Goal: Task Accomplishment & Management: Manage account settings

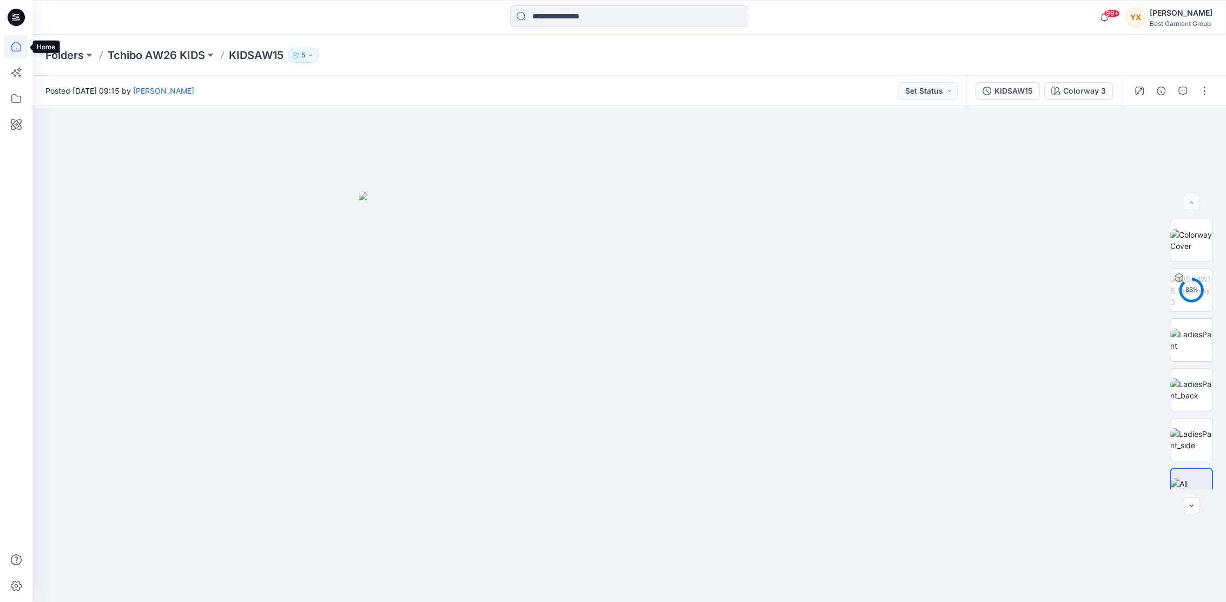
click at [25, 40] on icon at bounding box center [16, 47] width 24 height 24
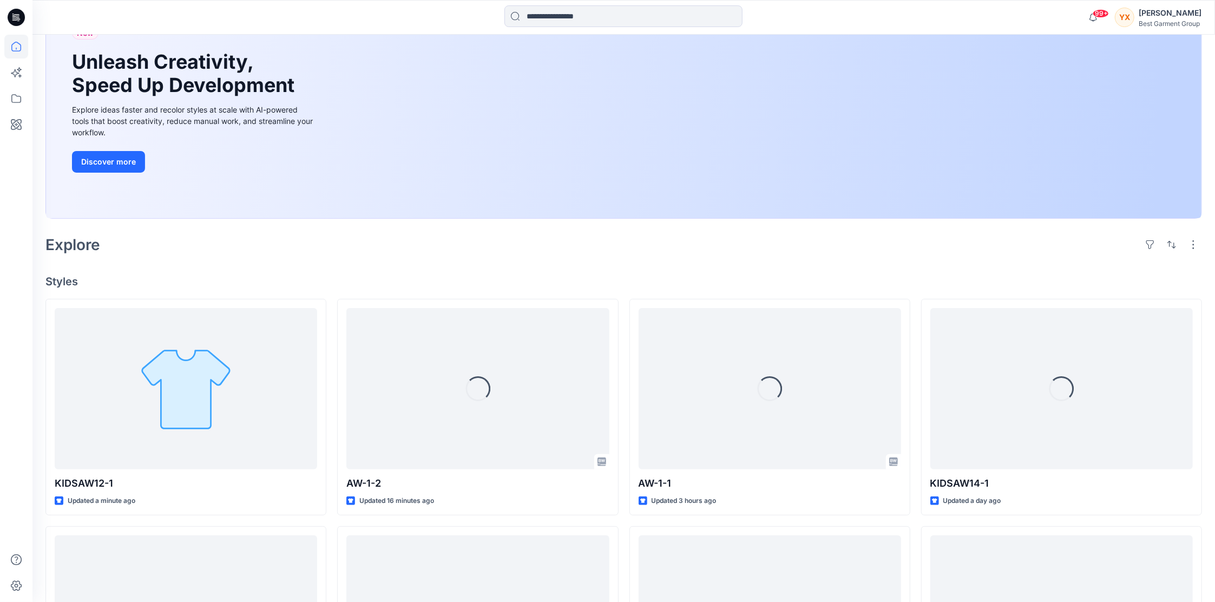
scroll to position [144, 0]
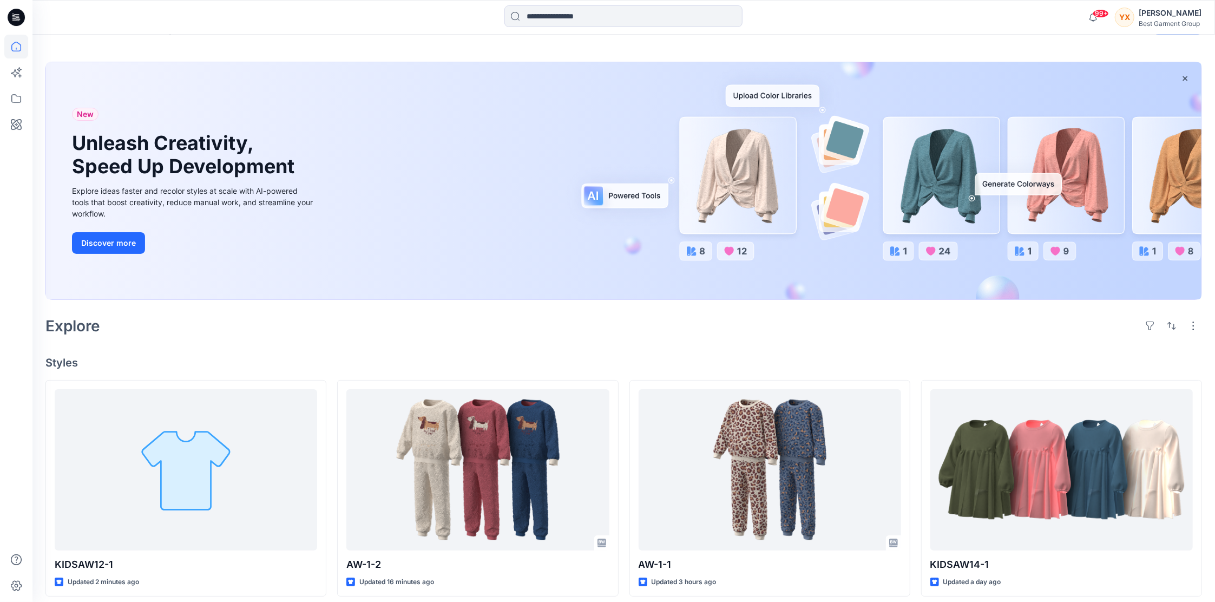
scroll to position [28, 0]
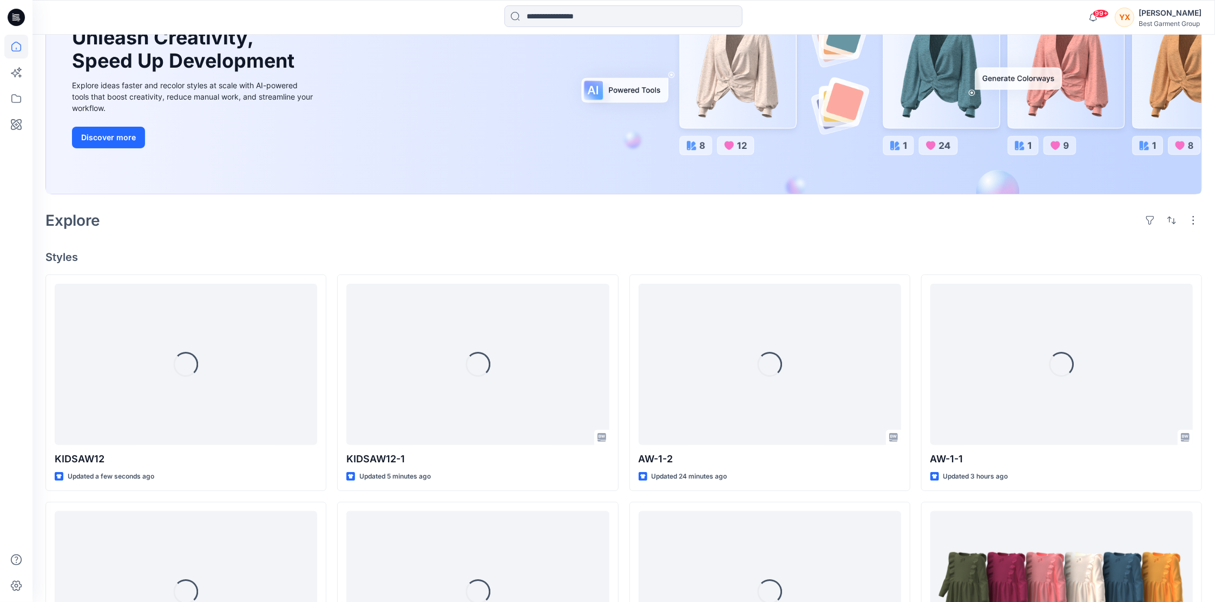
scroll to position [144, 0]
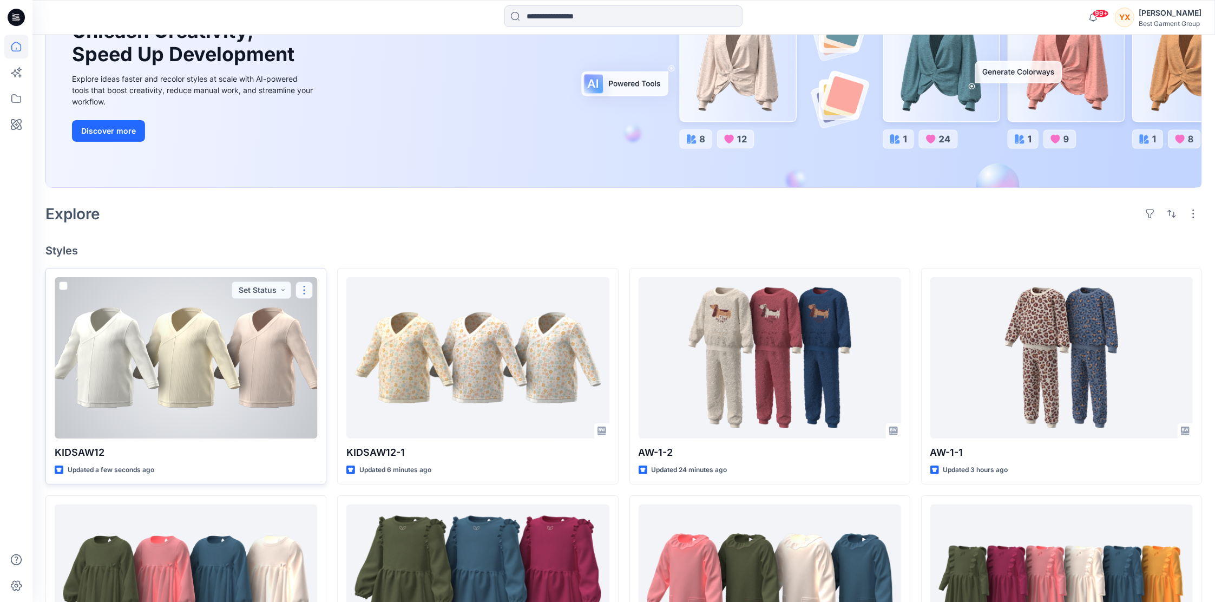
click at [303, 287] on button "button" at bounding box center [303, 289] width 17 height 17
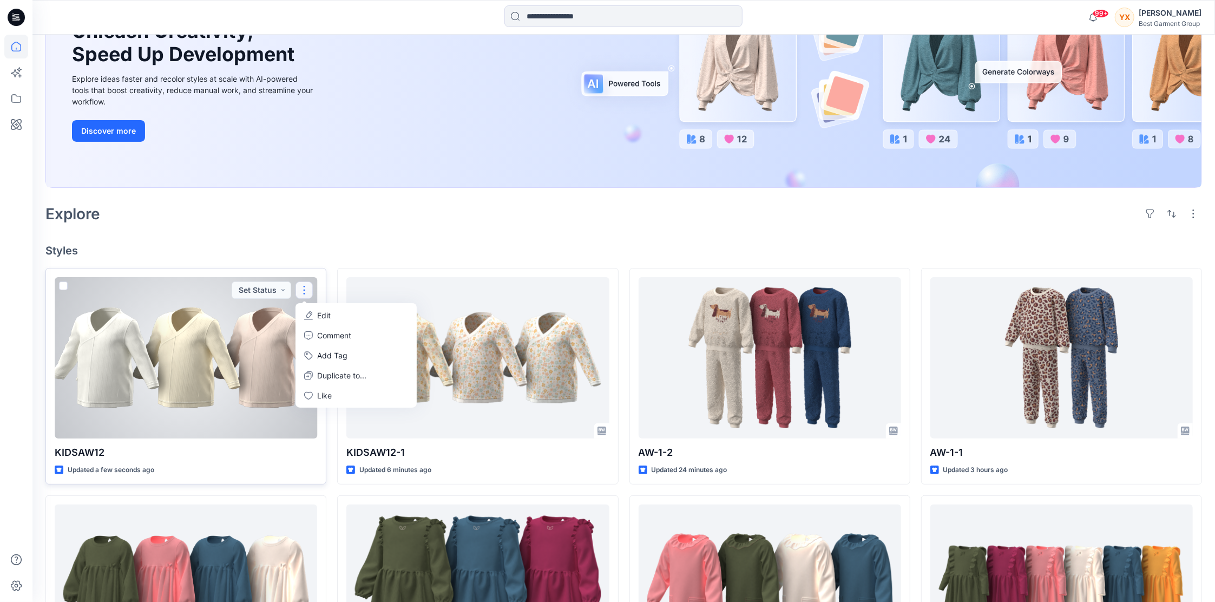
click at [348, 319] on button "Edit" at bounding box center [356, 315] width 117 height 20
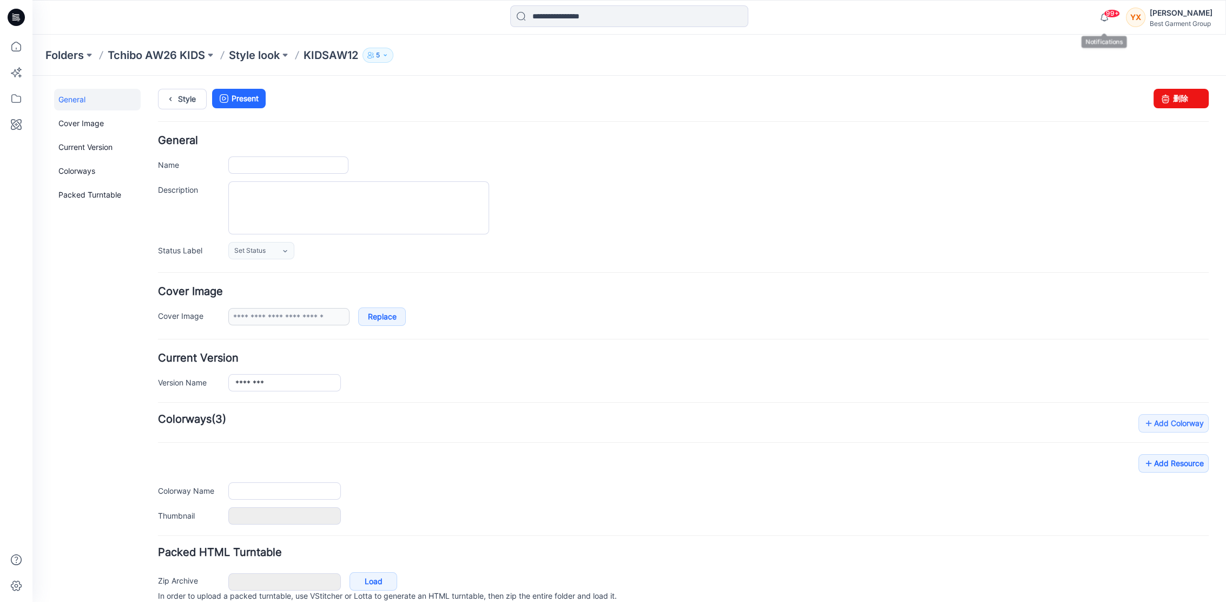
type input "********"
type input "**********"
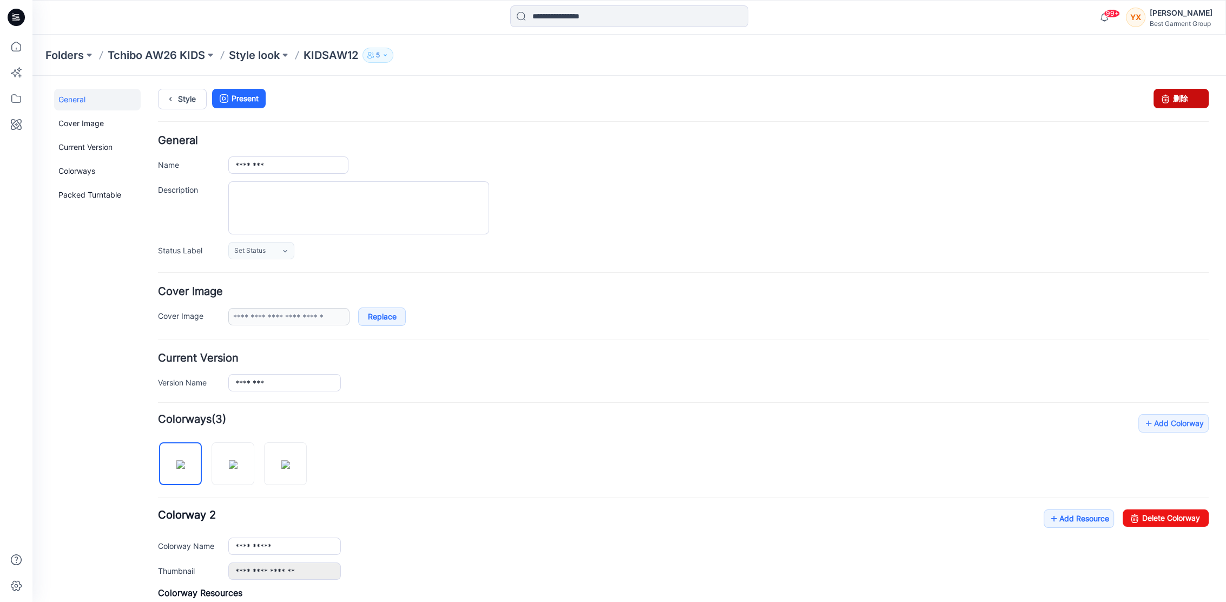
click at [1165, 93] on link "删除" at bounding box center [1180, 98] width 55 height 19
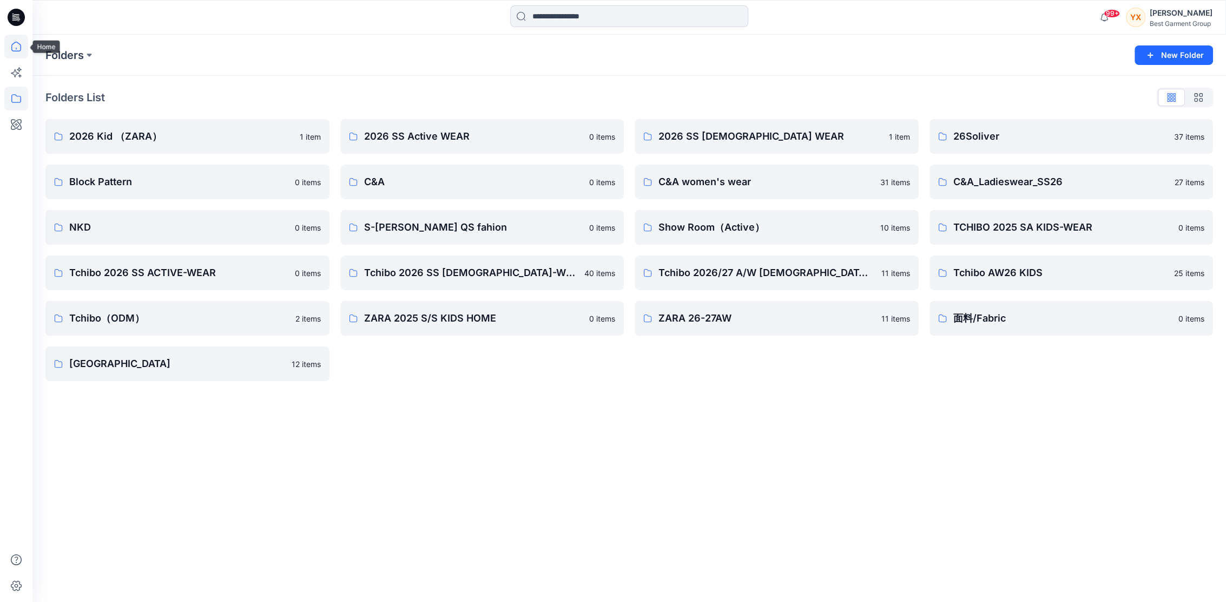
click at [19, 49] on icon at bounding box center [16, 47] width 24 height 24
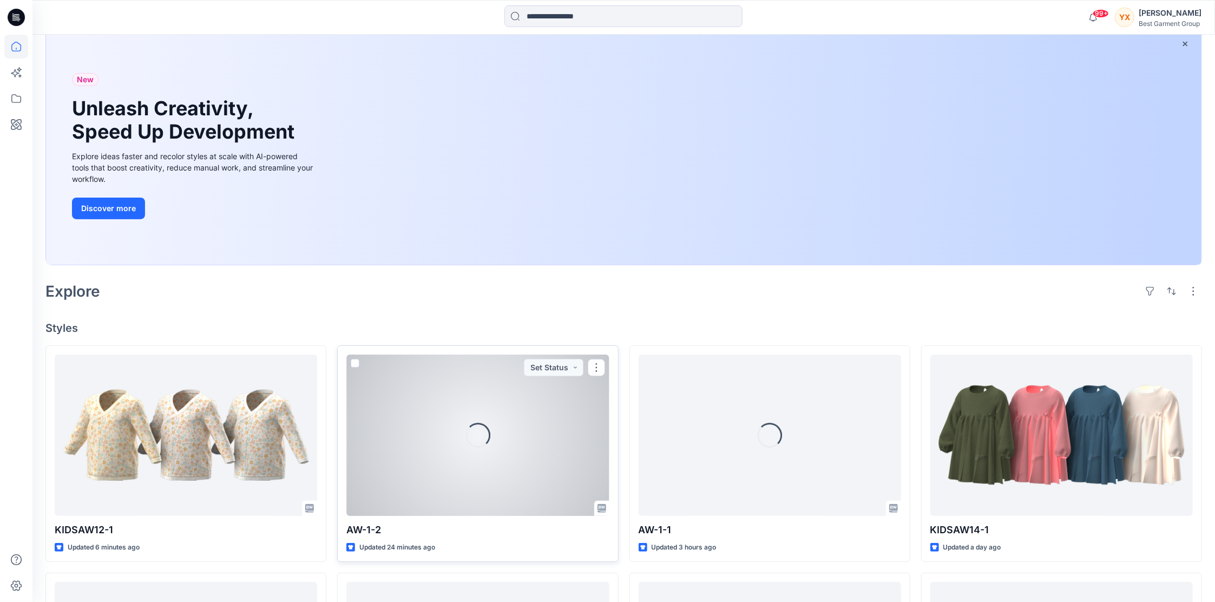
scroll to position [72, 0]
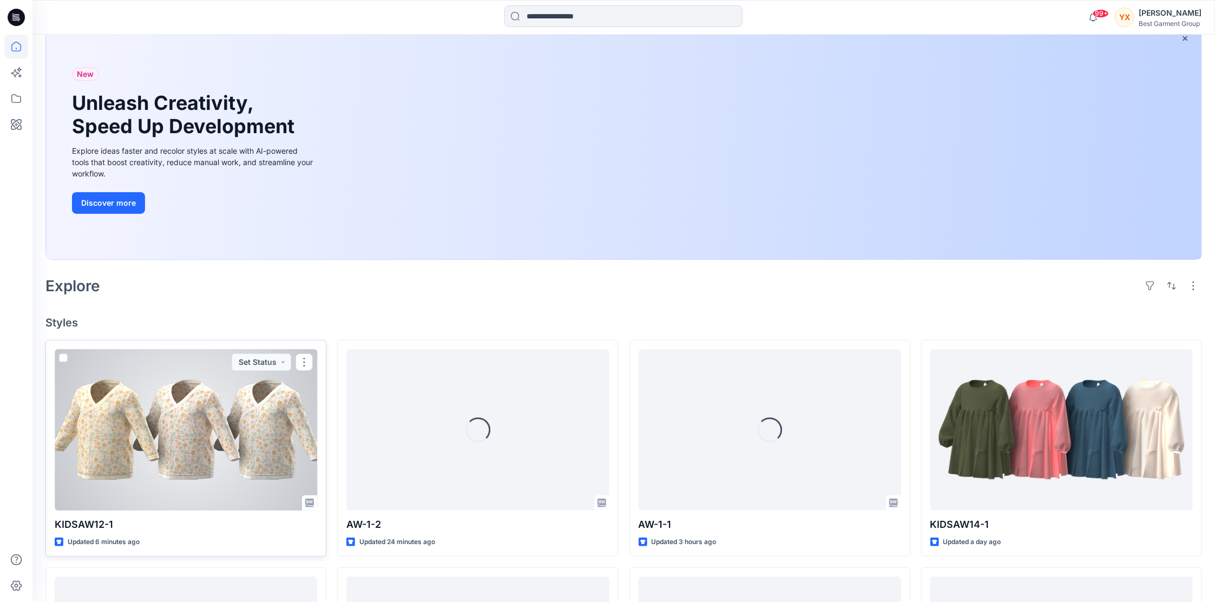
click at [192, 428] on div at bounding box center [186, 429] width 262 height 161
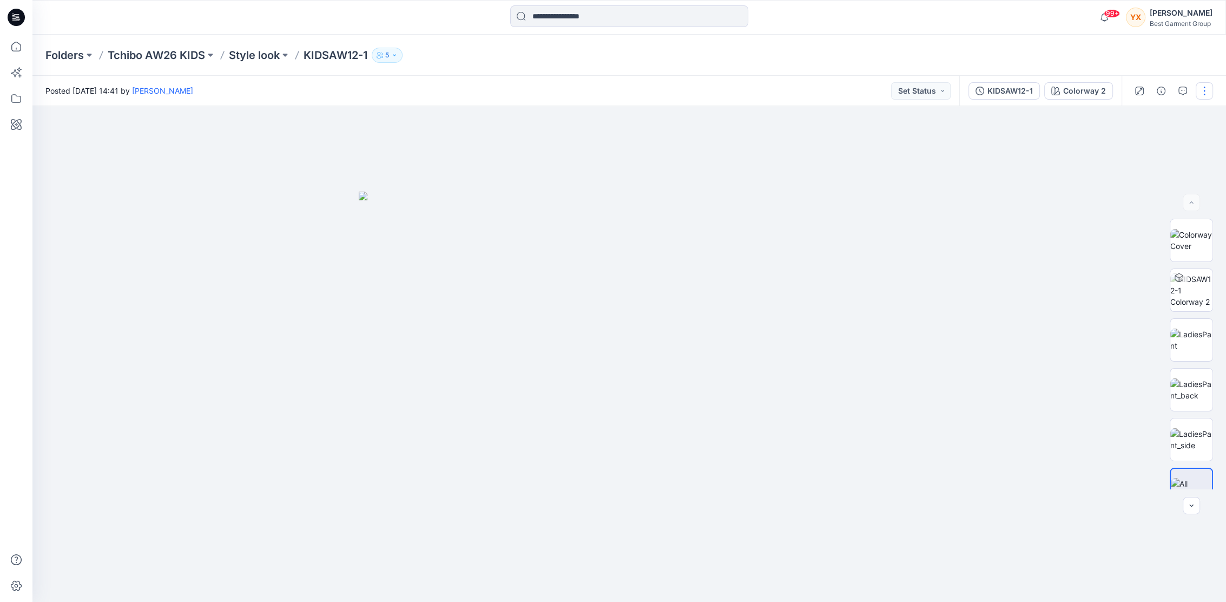
click at [1208, 87] on button "button" at bounding box center [1204, 90] width 17 height 17
click at [1154, 141] on button "Edit" at bounding box center [1159, 146] width 100 height 20
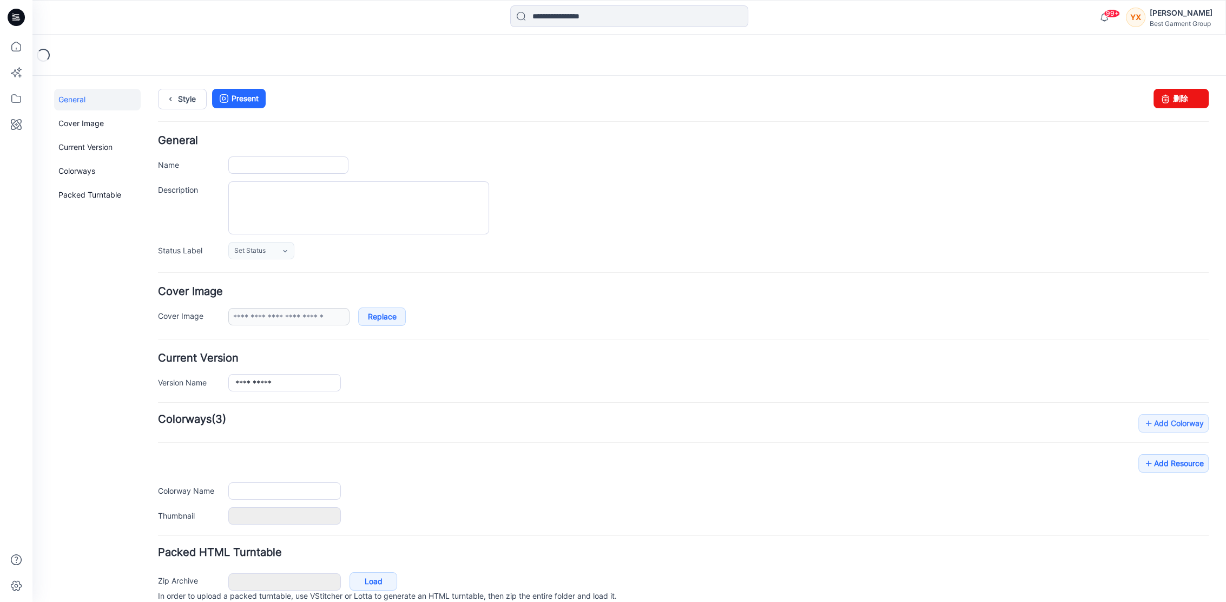
type input "**********"
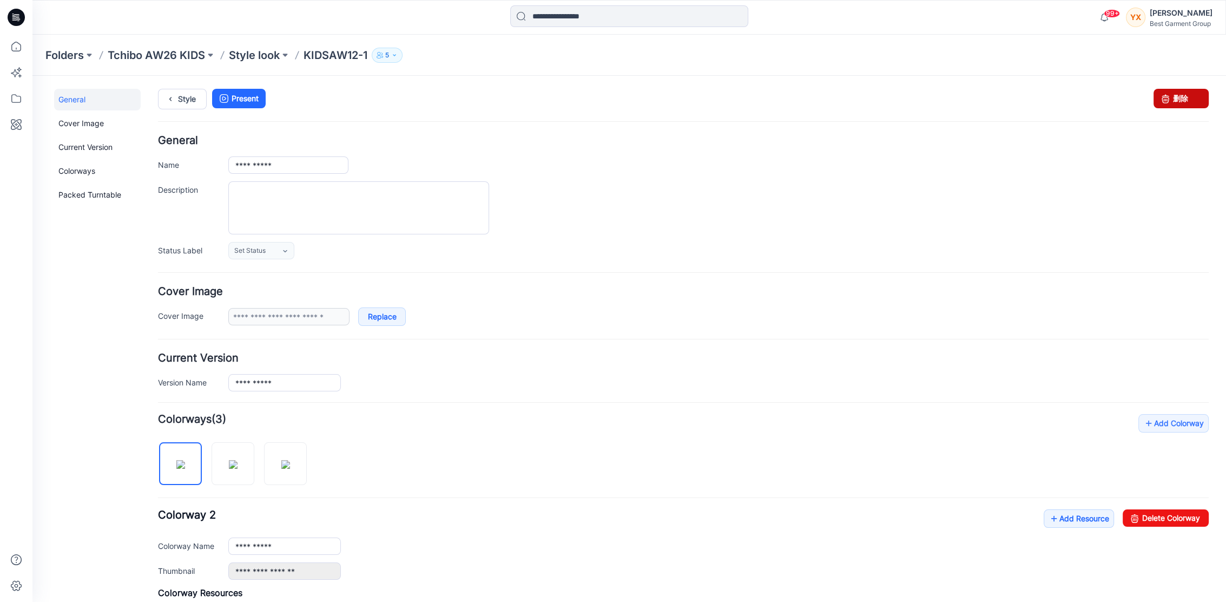
click at [1179, 98] on link "删除" at bounding box center [1180, 98] width 55 height 19
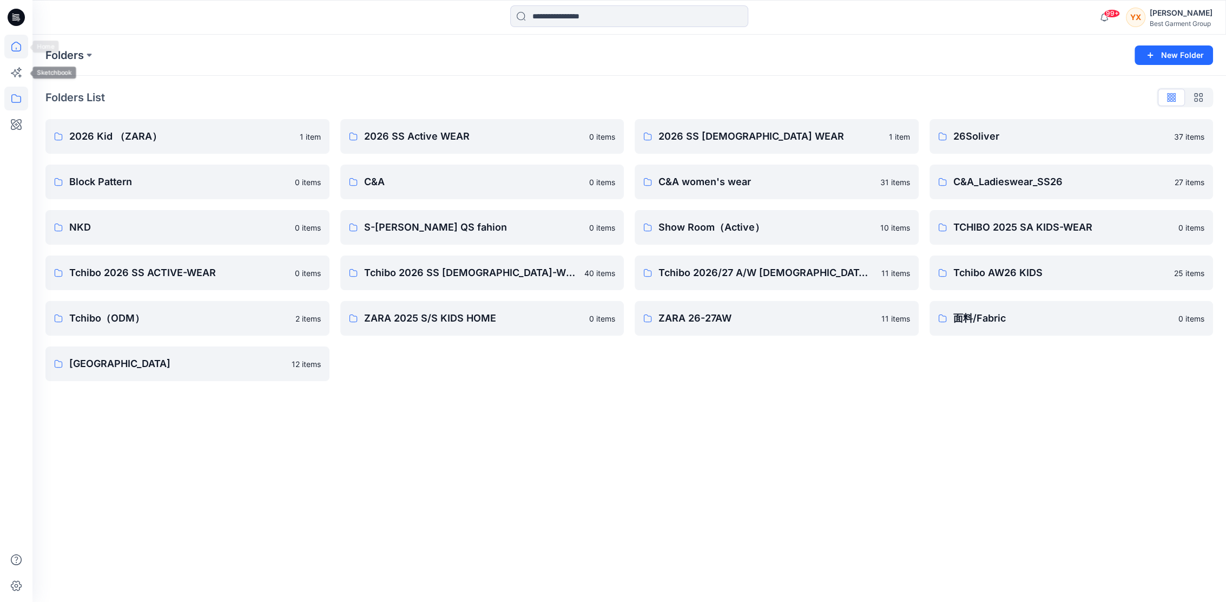
click at [16, 51] on icon at bounding box center [16, 47] width 24 height 24
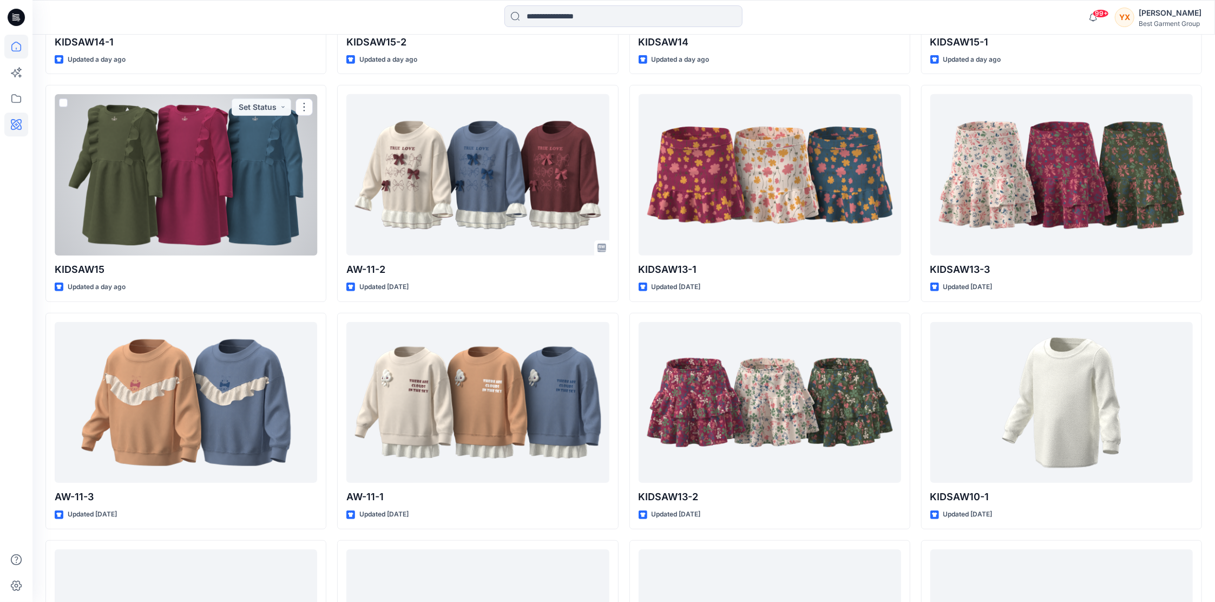
scroll to position [793, 0]
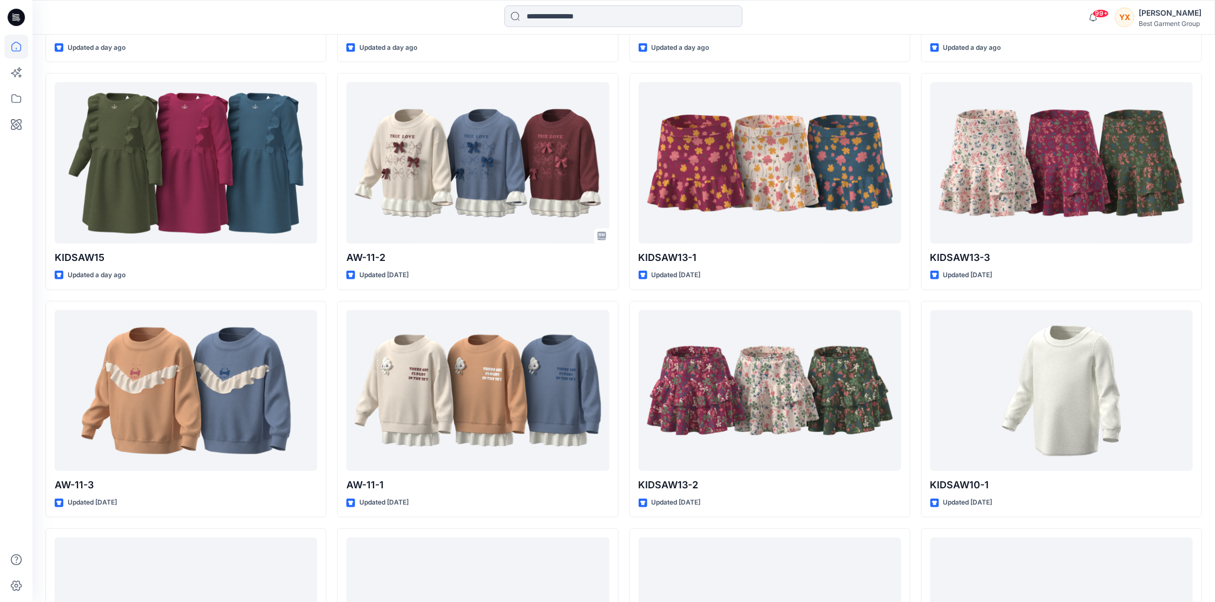
click at [608, 19] on input at bounding box center [623, 16] width 238 height 22
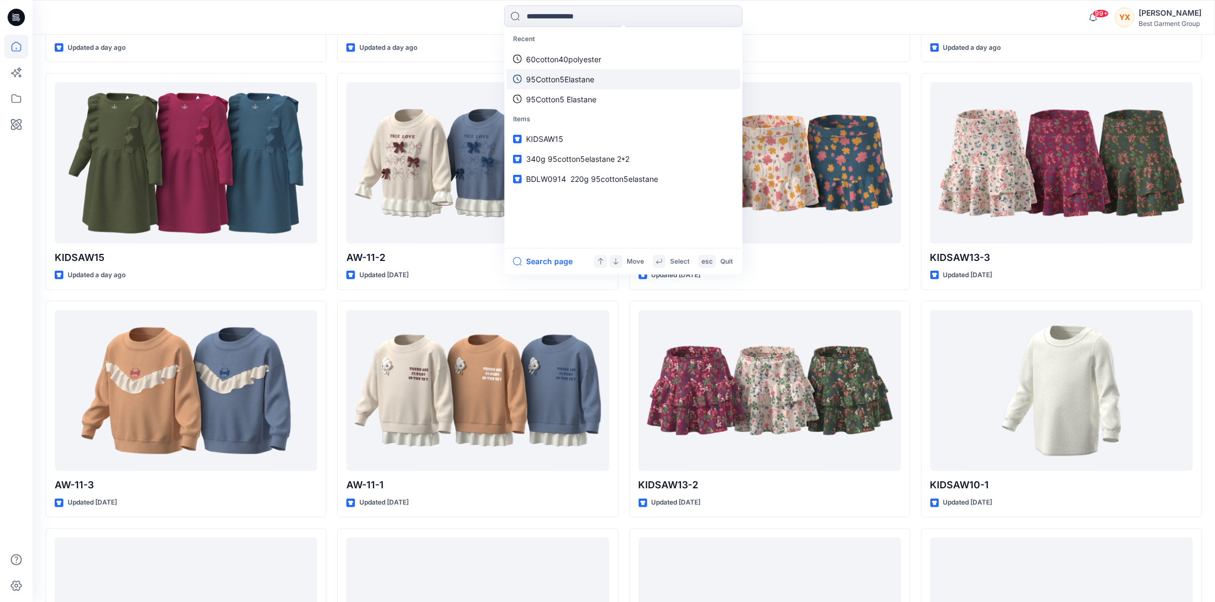
click at [598, 74] on link "95Cotton5Elastane" at bounding box center [623, 79] width 234 height 20
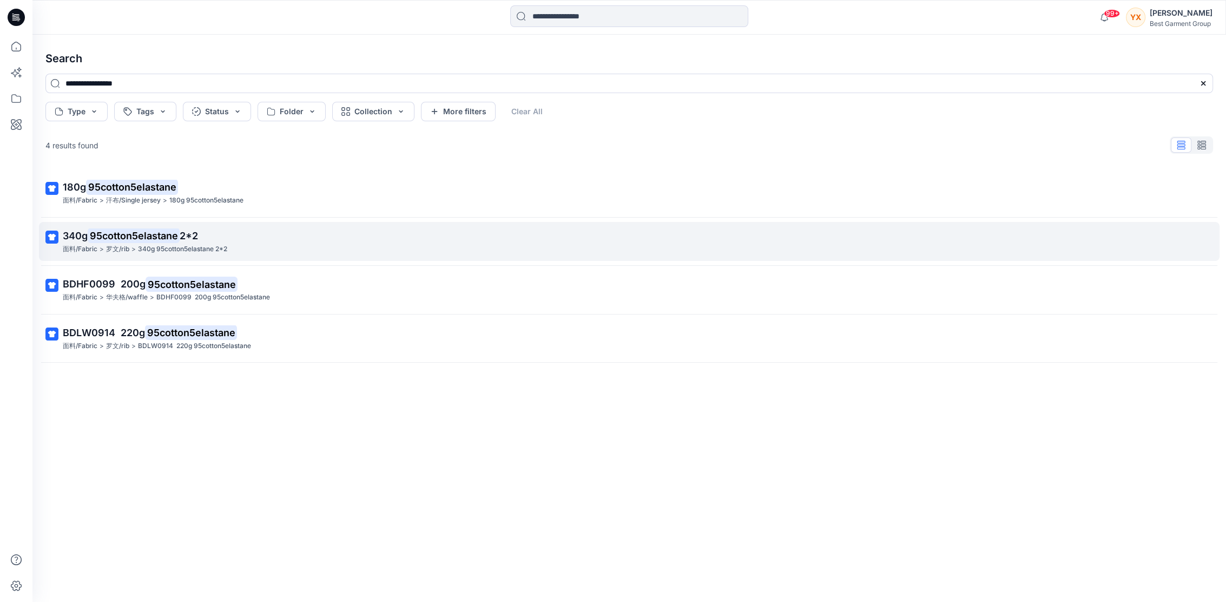
click at [238, 251] on div "面料/Fabric > 罗文/rib > 340g 95cotton5elastane 2*2" at bounding box center [628, 248] width 1131 height 11
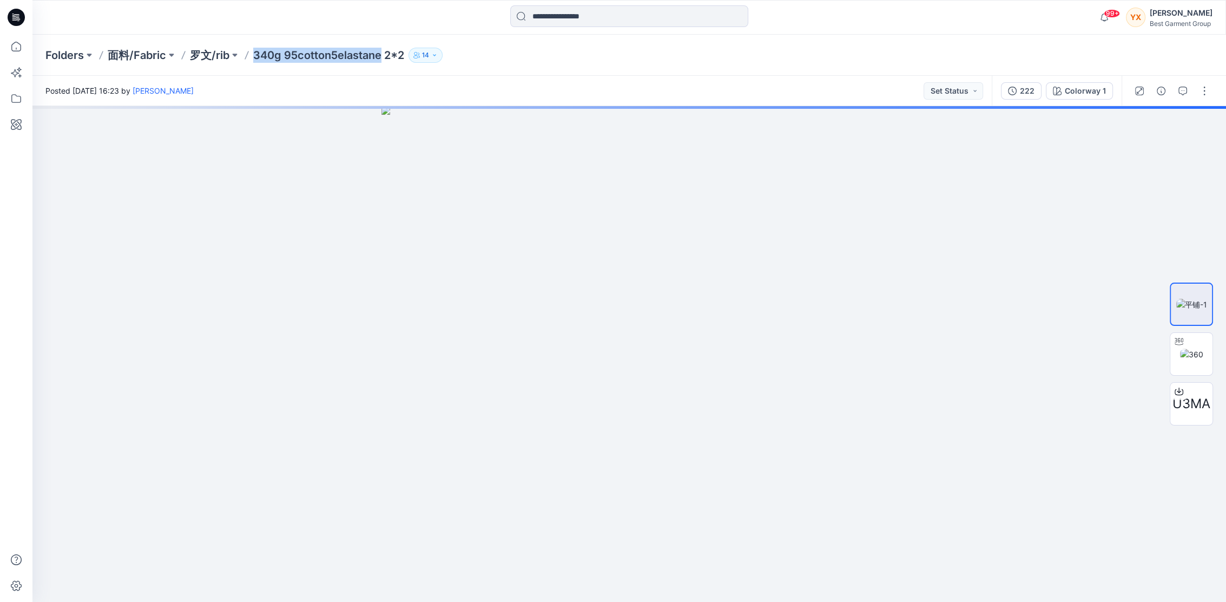
drag, startPoint x: 252, startPoint y: 57, endPoint x: 381, endPoint y: 58, distance: 128.8
click at [381, 58] on div "Folders 面料/Fabric 罗文/rib 340g 95cotton5elastane 2*2 14" at bounding box center [586, 55] width 1083 height 15
copy p "340g 95cotton5elastane"
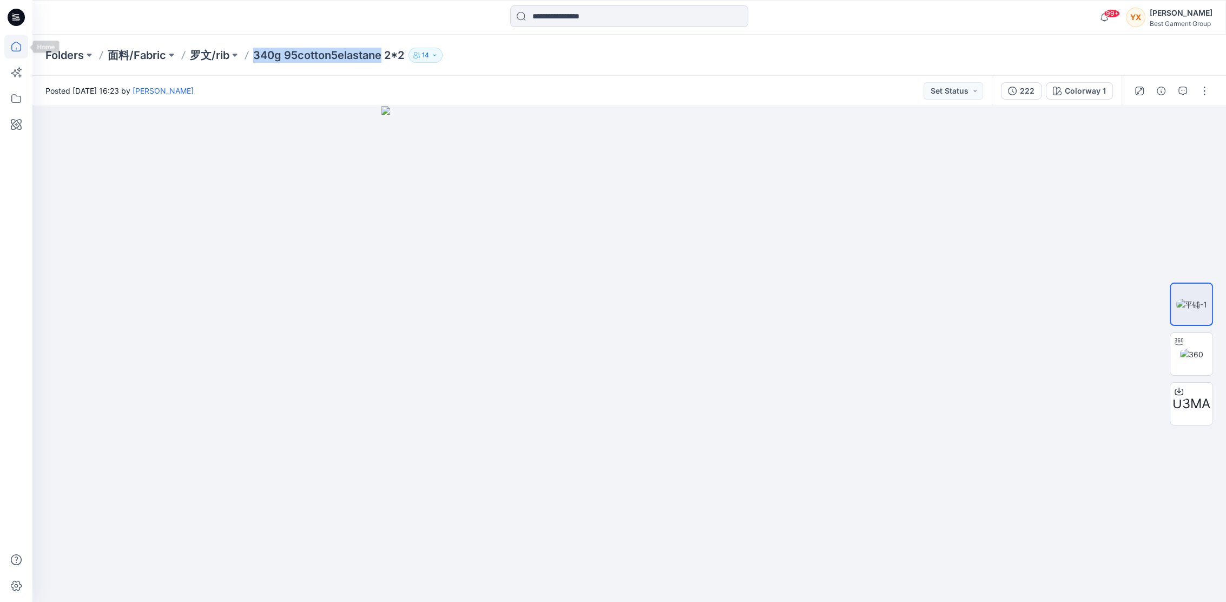
click at [12, 42] on icon at bounding box center [16, 47] width 24 height 24
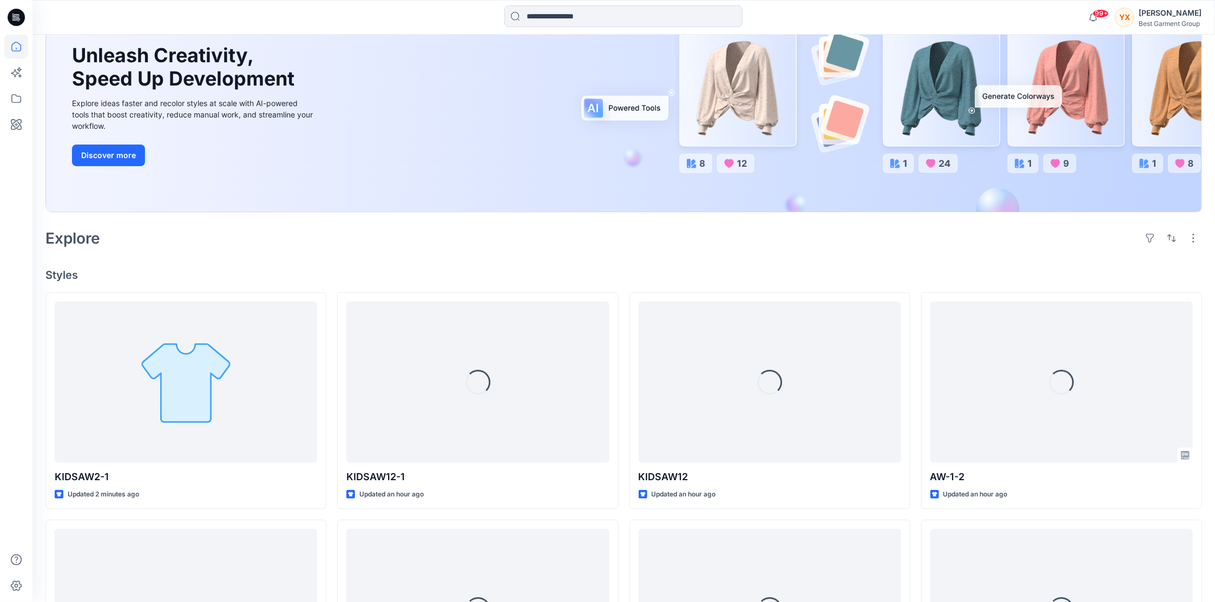
scroll to position [144, 0]
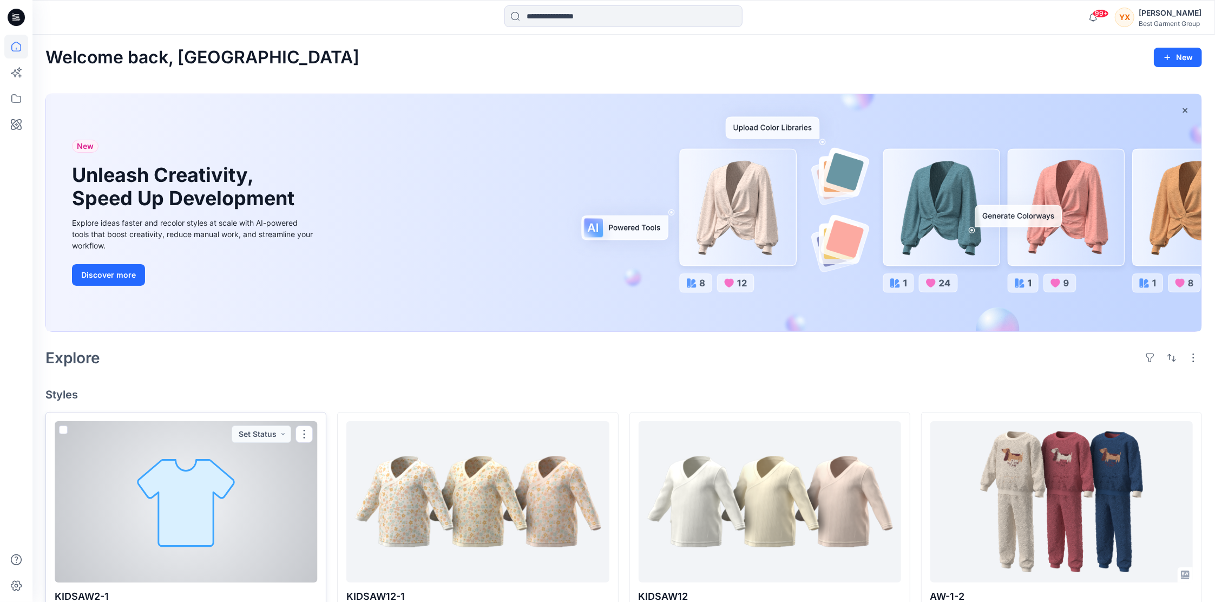
click at [315, 428] on div at bounding box center [186, 501] width 262 height 161
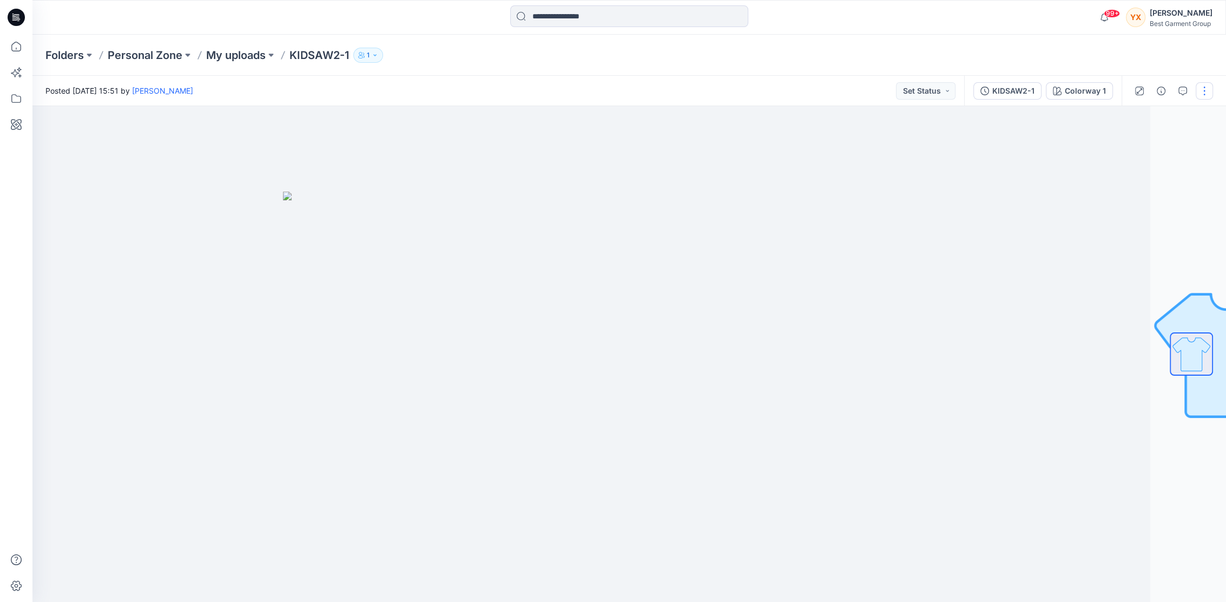
click at [1203, 88] on button "button" at bounding box center [1204, 90] width 17 height 17
click at [1154, 141] on button "Edit" at bounding box center [1159, 146] width 100 height 20
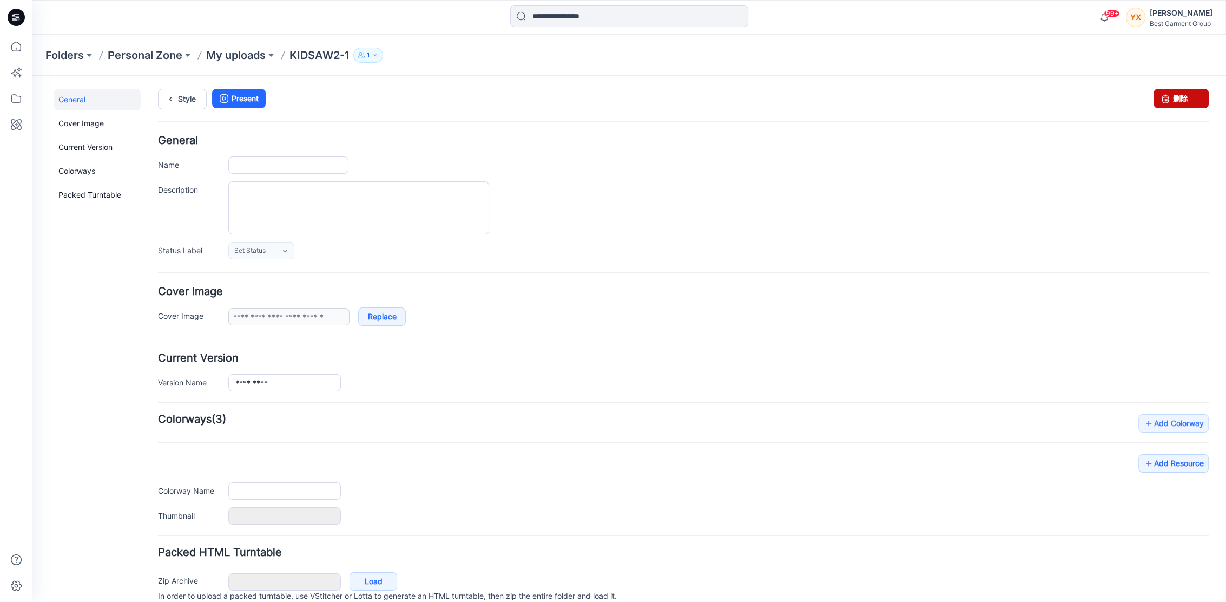
type input "*********"
type input "**********"
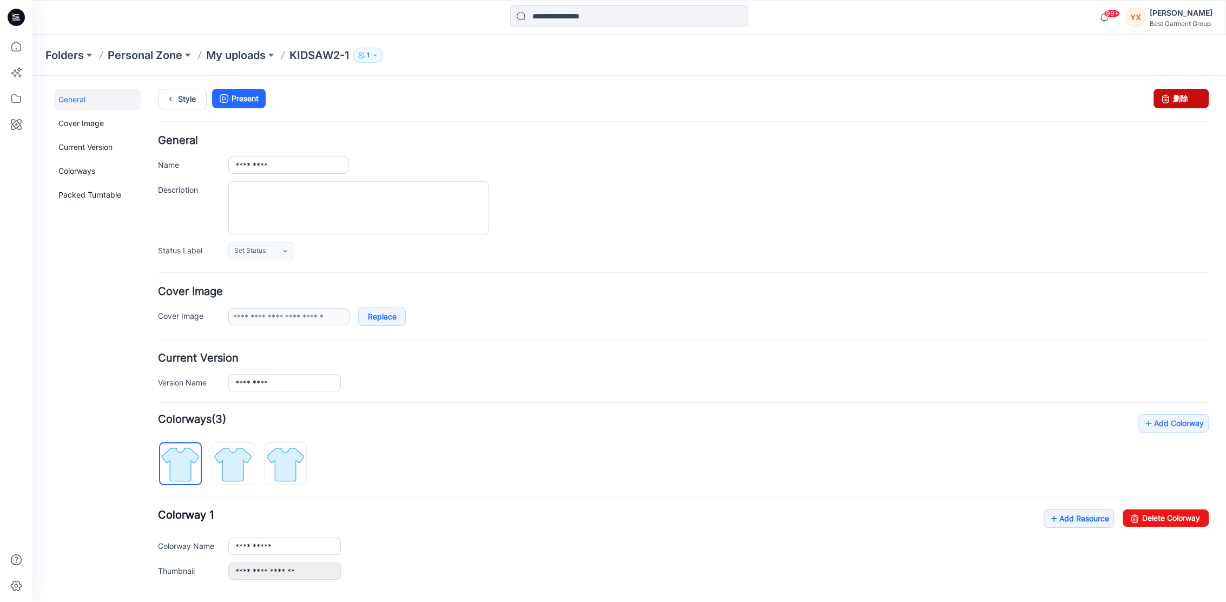
click at [1158, 104] on icon at bounding box center [1165, 98] width 15 height 19
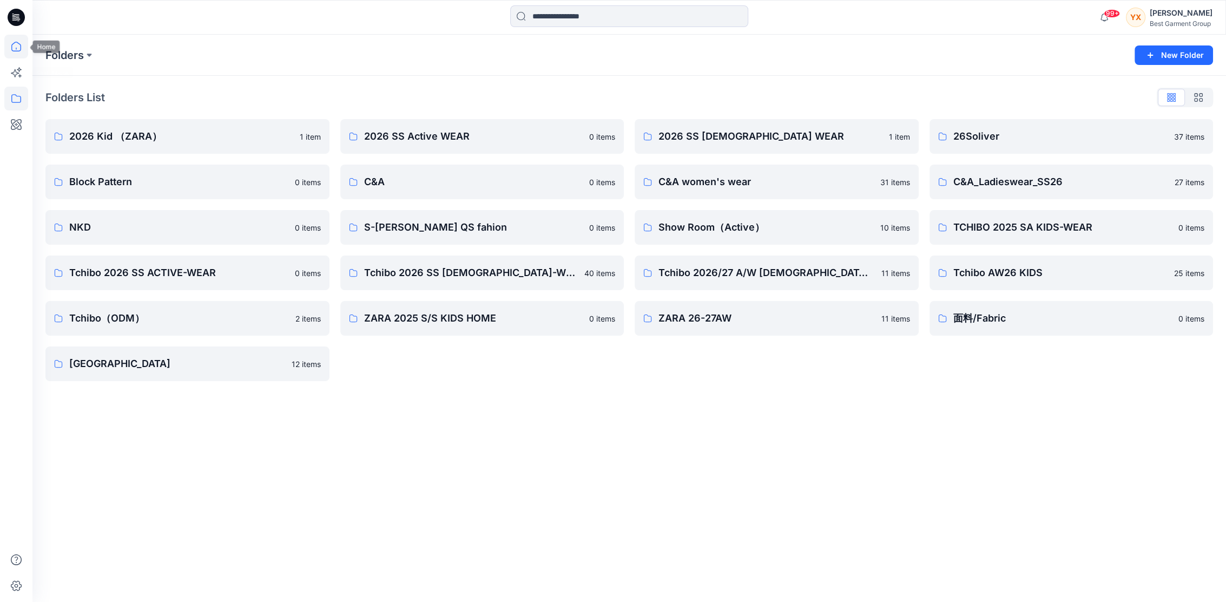
click at [19, 51] on icon at bounding box center [16, 47] width 24 height 24
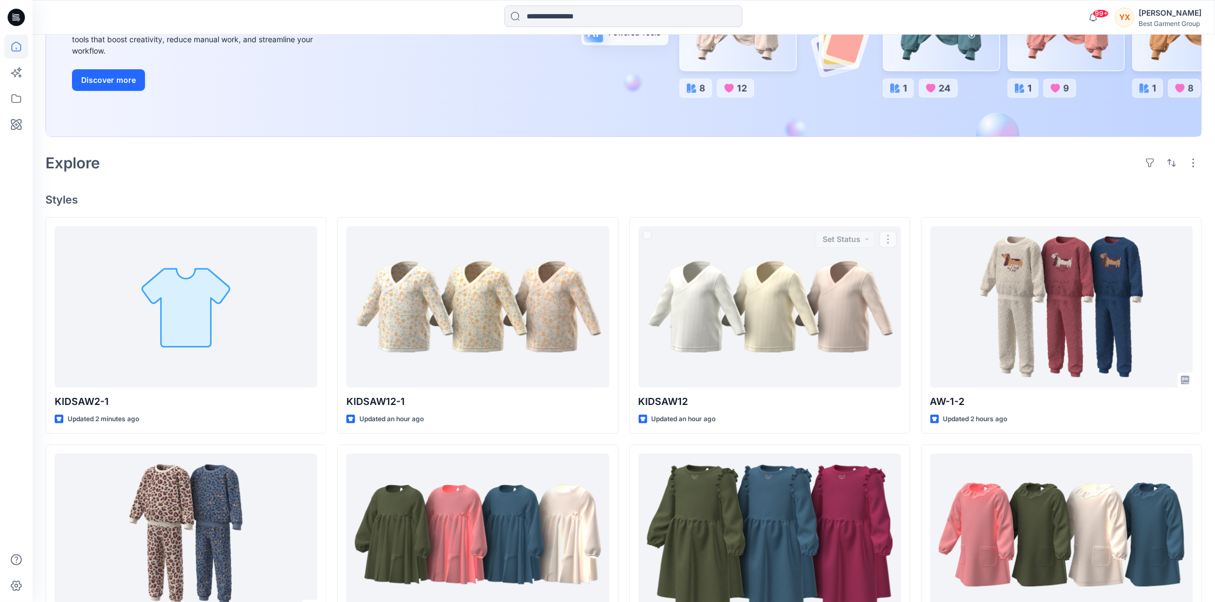
scroll to position [216, 0]
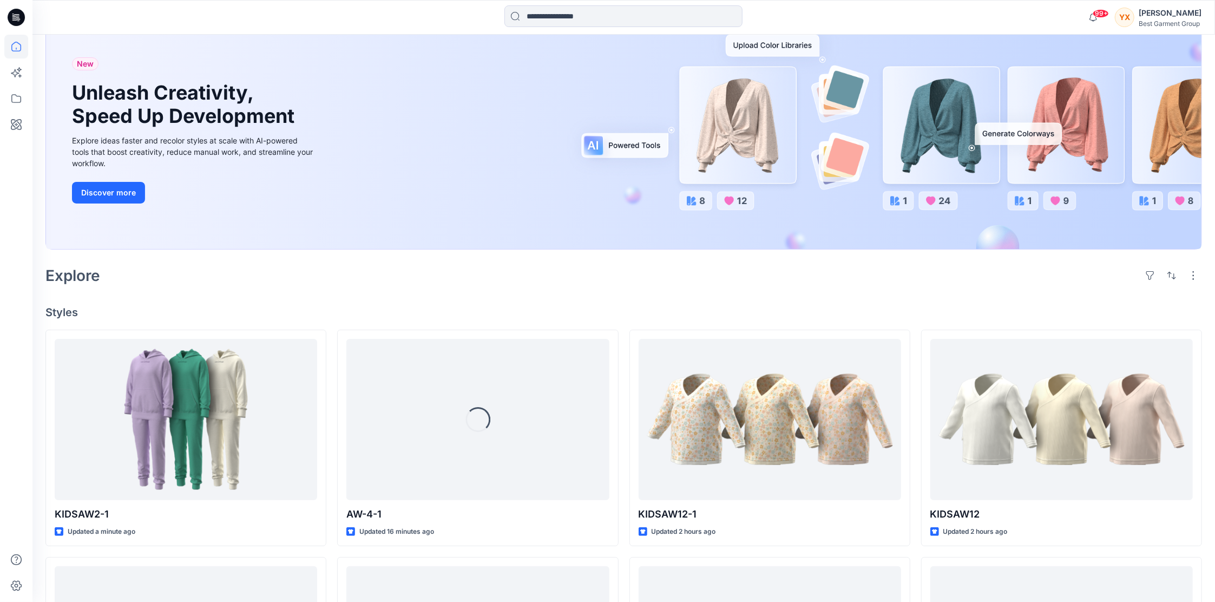
scroll to position [144, 0]
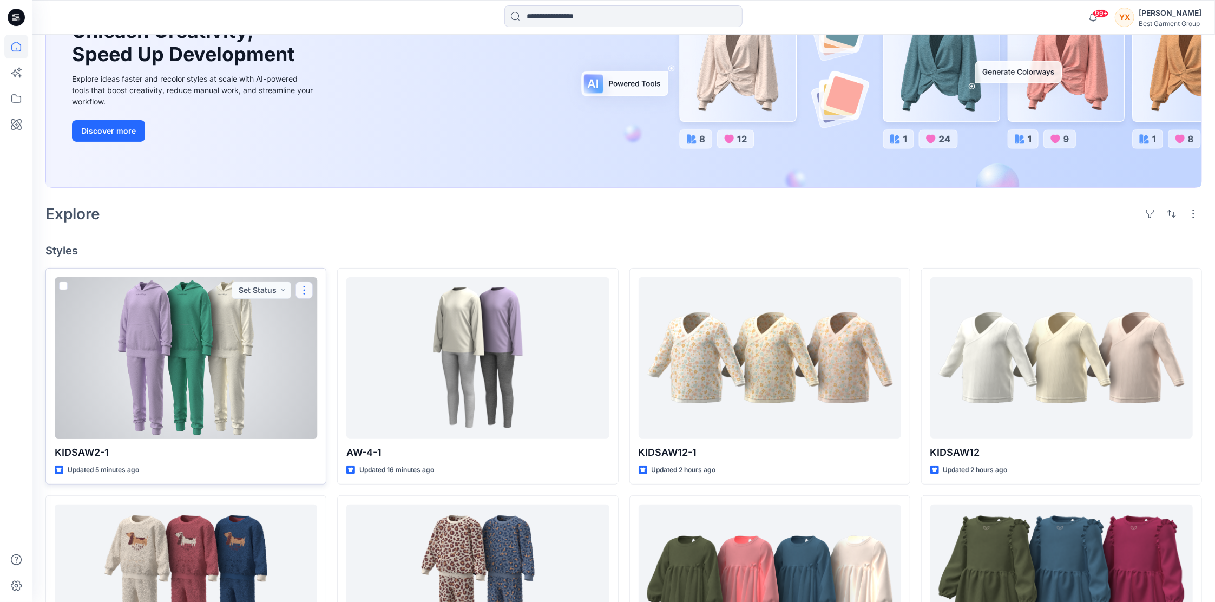
click at [302, 289] on button "button" at bounding box center [303, 289] width 17 height 17
click at [329, 314] on p "Edit" at bounding box center [324, 314] width 14 height 11
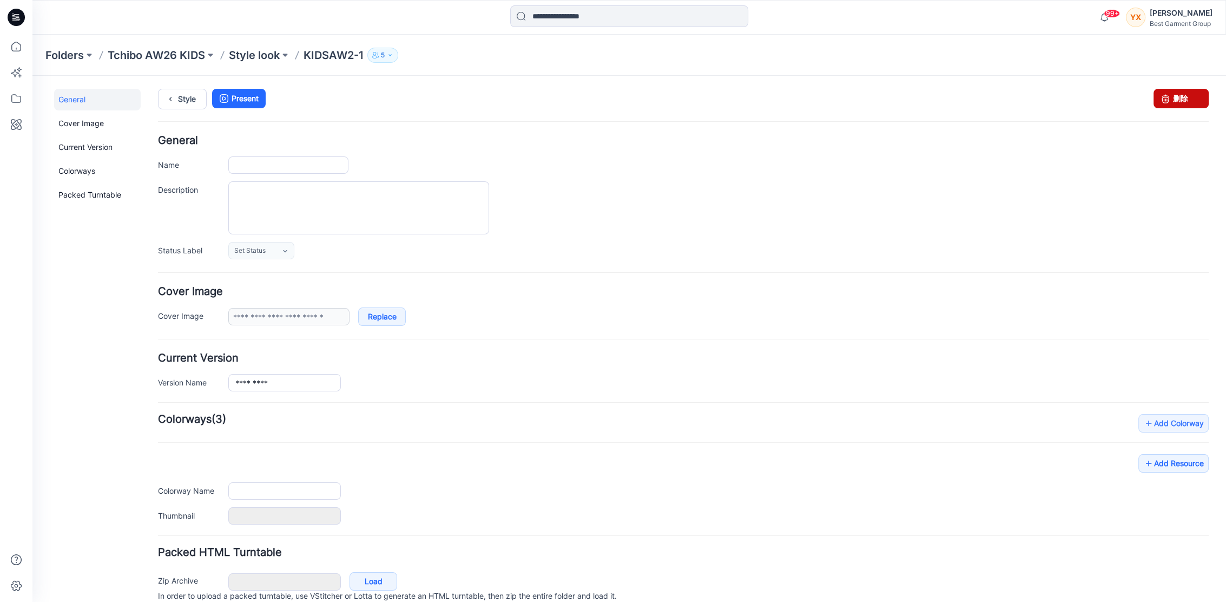
type input "*********"
type input "**********"
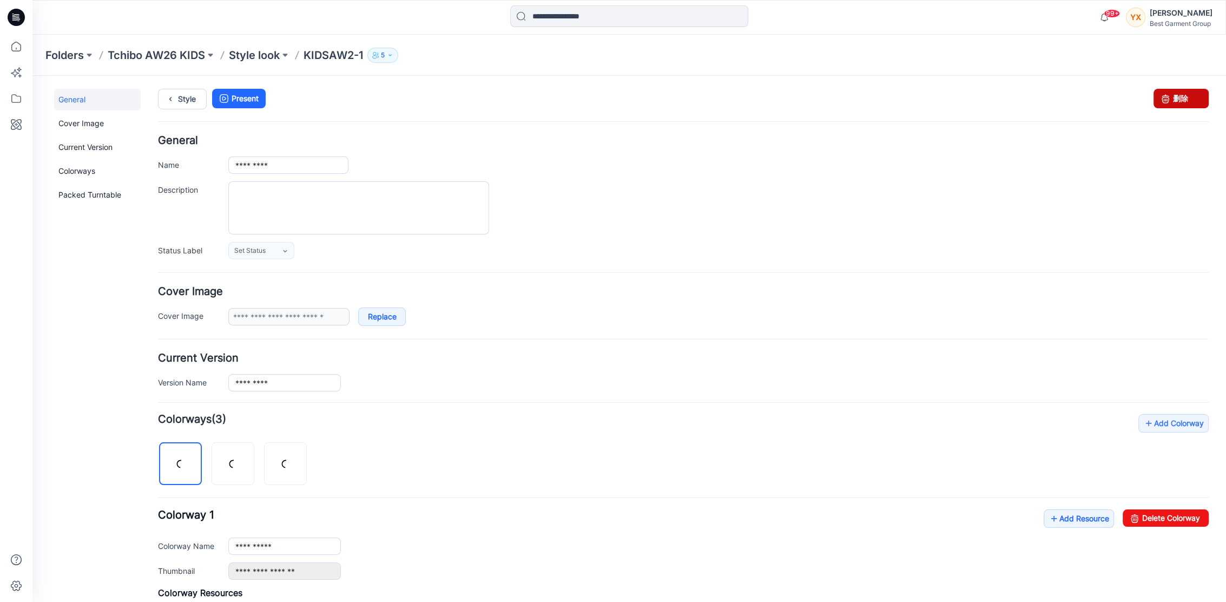
click at [1166, 101] on link "删除" at bounding box center [1180, 98] width 55 height 19
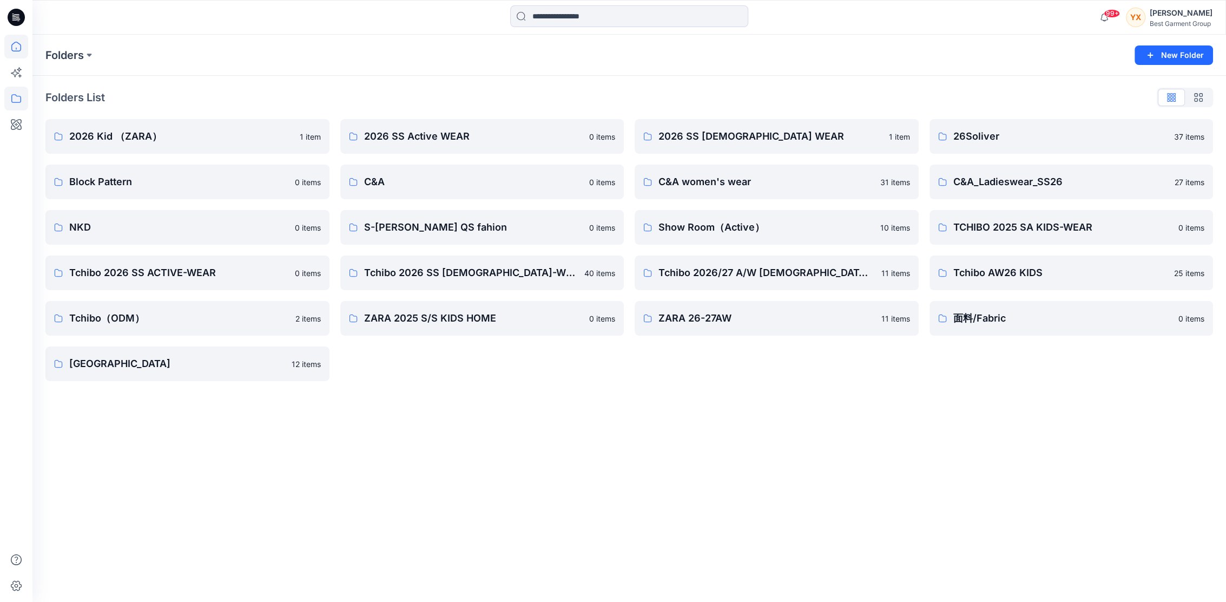
click at [5, 45] on icon at bounding box center [16, 47] width 24 height 24
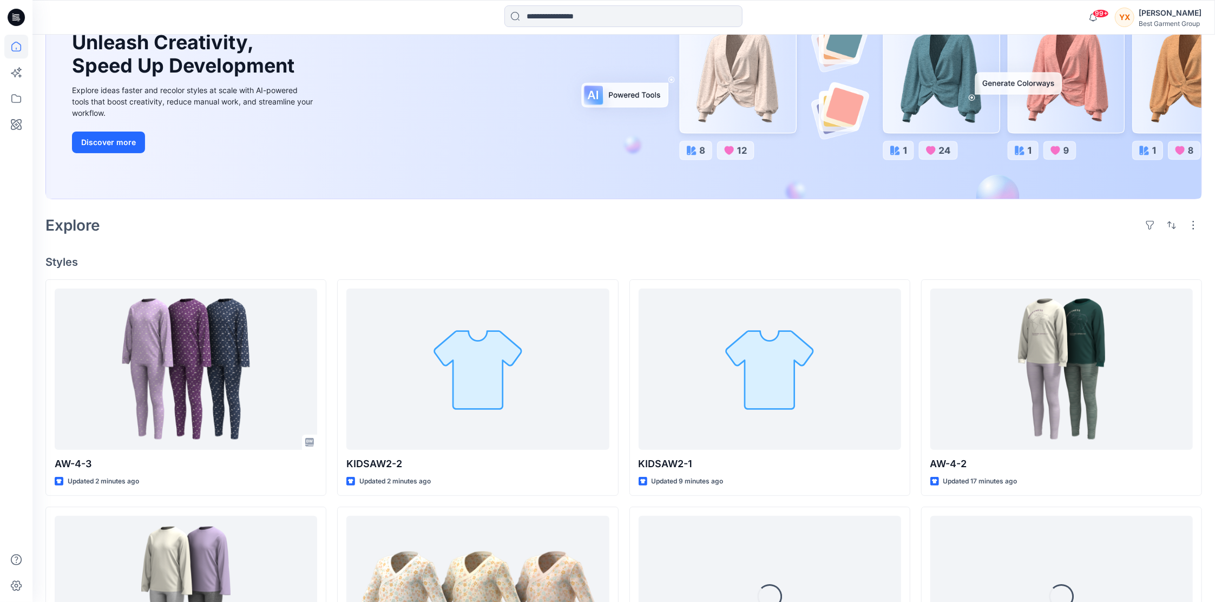
scroll to position [144, 0]
